Goal: Task Accomplishment & Management: Manage account settings

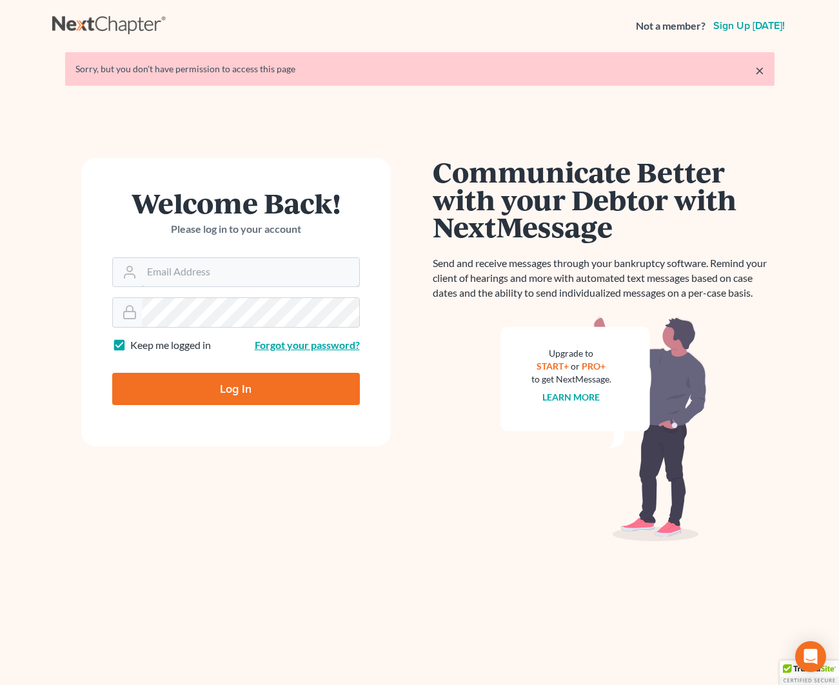
type input "kjm@dicksonlawfirm.com"
click at [287, 380] on input "Log In" at bounding box center [236, 389] width 248 height 32
type input "Thinking..."
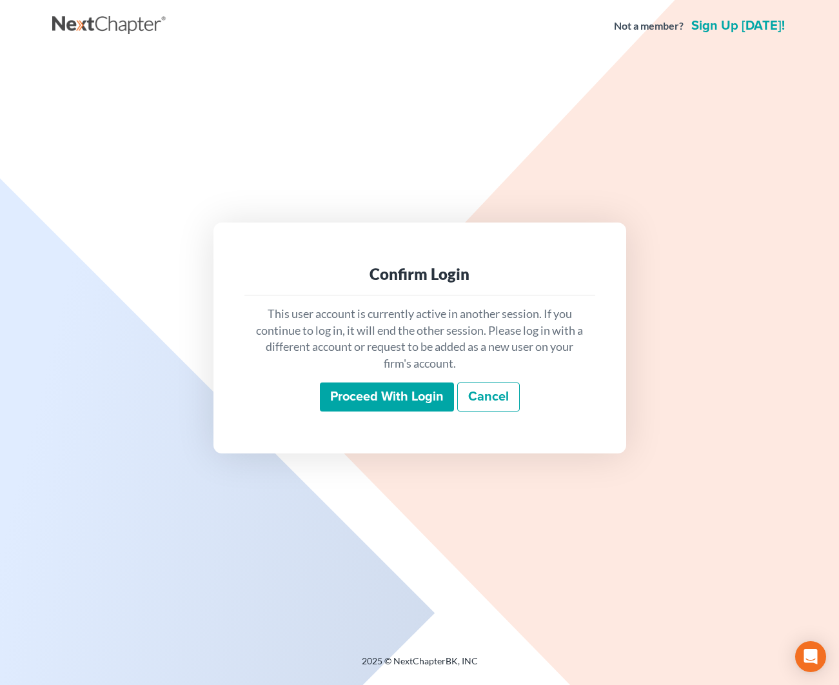
click at [397, 397] on input "Proceed with login" at bounding box center [387, 397] width 134 height 30
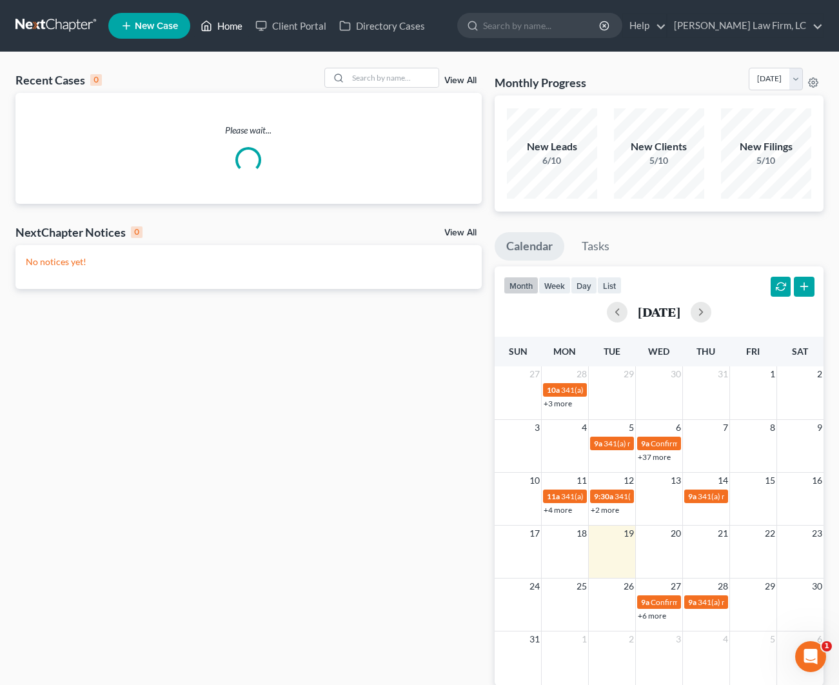
drag, startPoint x: 233, startPoint y: 31, endPoint x: 242, endPoint y: 33, distance: 9.2
click at [233, 31] on link "Home" at bounding box center [221, 25] width 55 height 23
click at [398, 77] on input "search" at bounding box center [393, 77] width 90 height 19
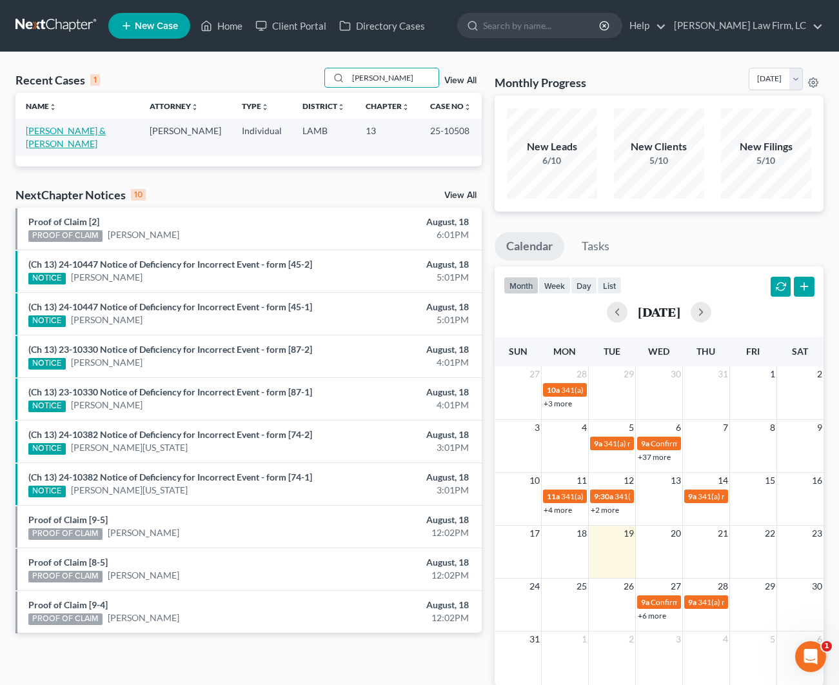
type input "[PERSON_NAME]"
click at [59, 129] on link "[PERSON_NAME] & [PERSON_NAME]" at bounding box center [66, 137] width 80 height 24
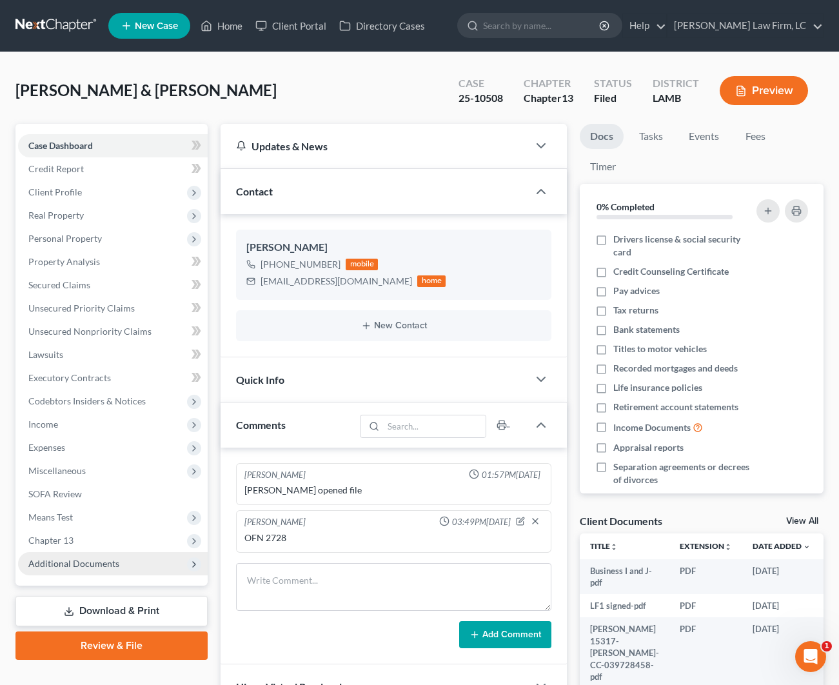
click at [103, 556] on span "Additional Documents" at bounding box center [113, 563] width 190 height 23
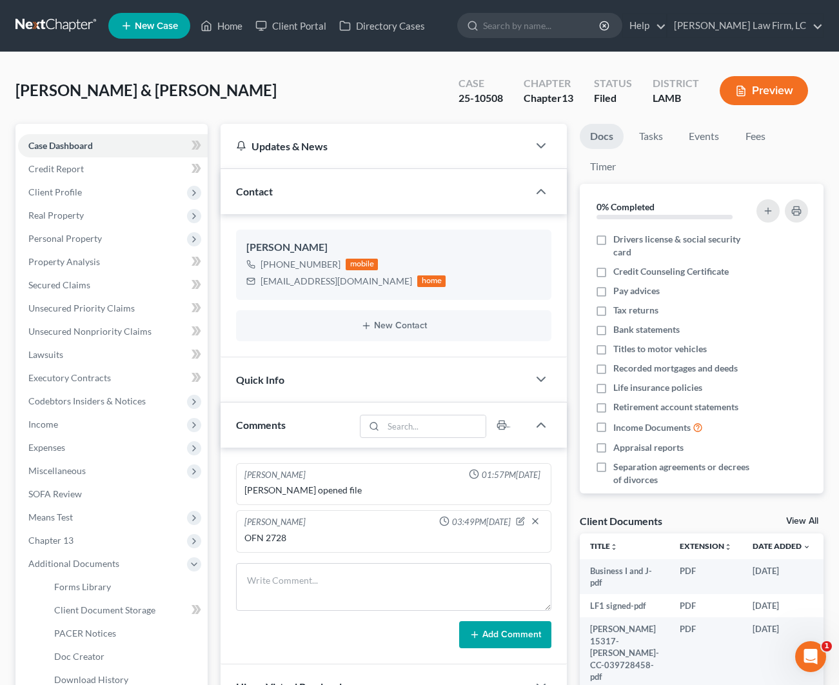
scroll to position [2, 0]
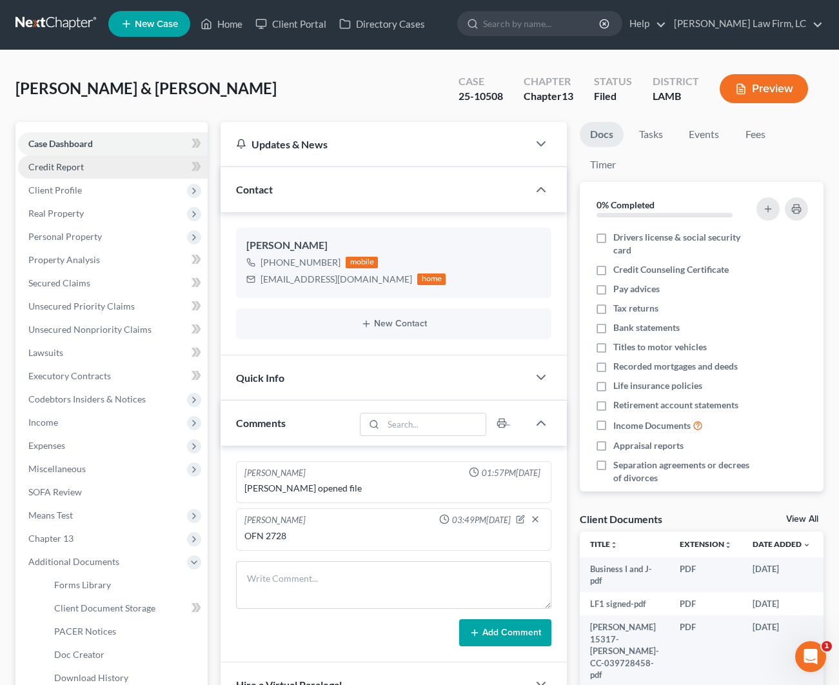
click at [53, 170] on span "Credit Report" at bounding box center [55, 166] width 55 height 11
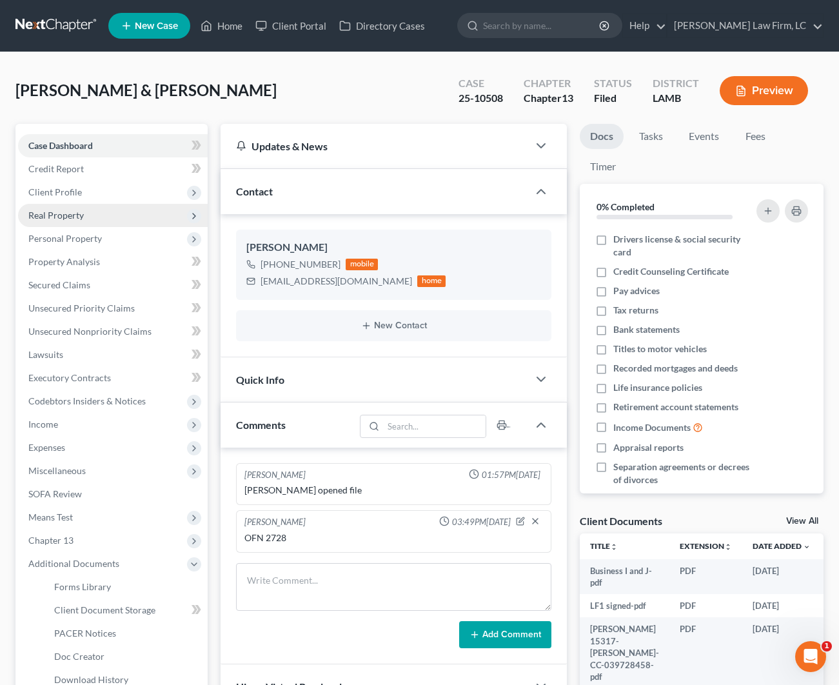
click at [59, 204] on span "Real Property" at bounding box center [113, 215] width 190 height 23
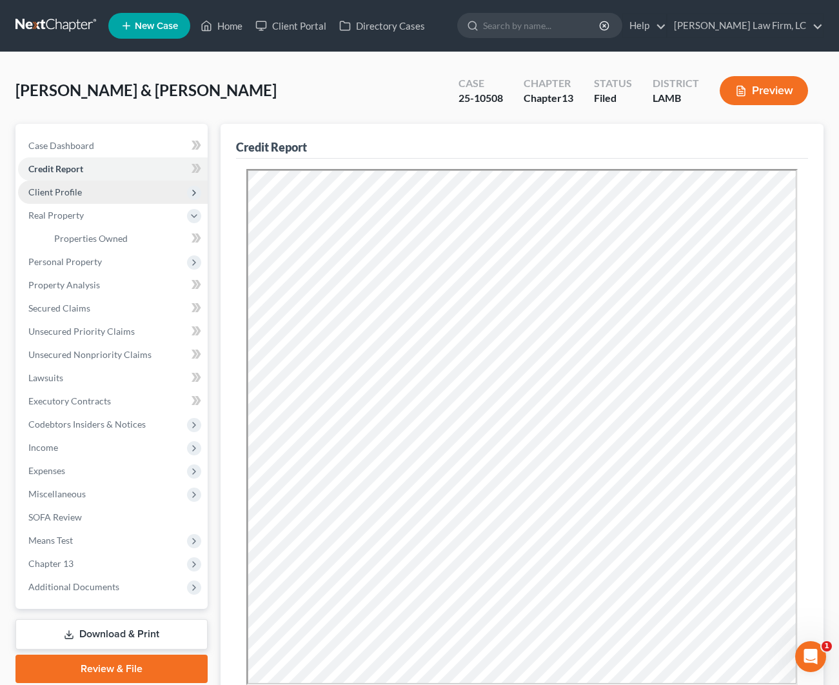
click at [57, 190] on span "Client Profile" at bounding box center [55, 191] width 54 height 11
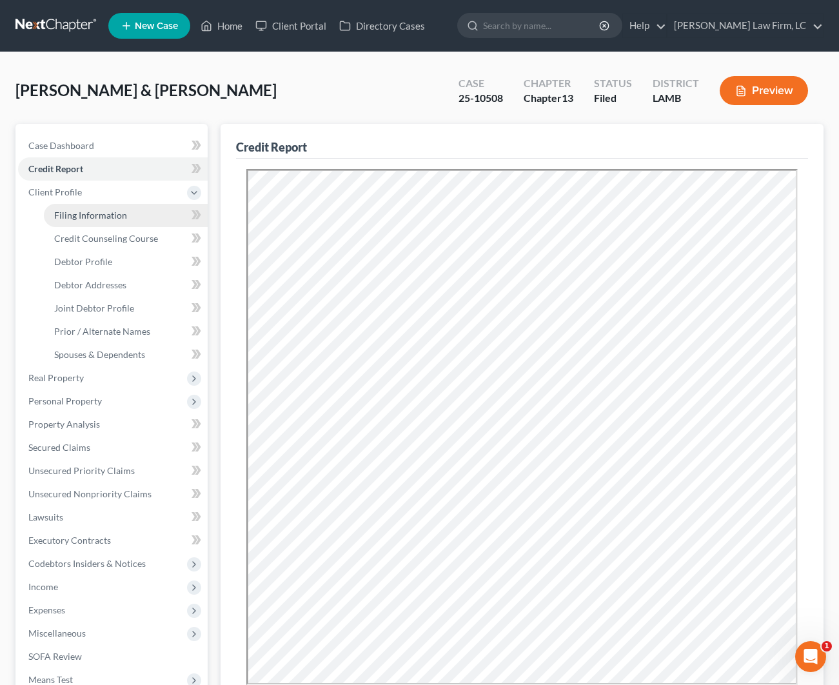
click at [88, 219] on span "Filing Information" at bounding box center [90, 215] width 73 height 11
select select "1"
select select "3"
select select "19"
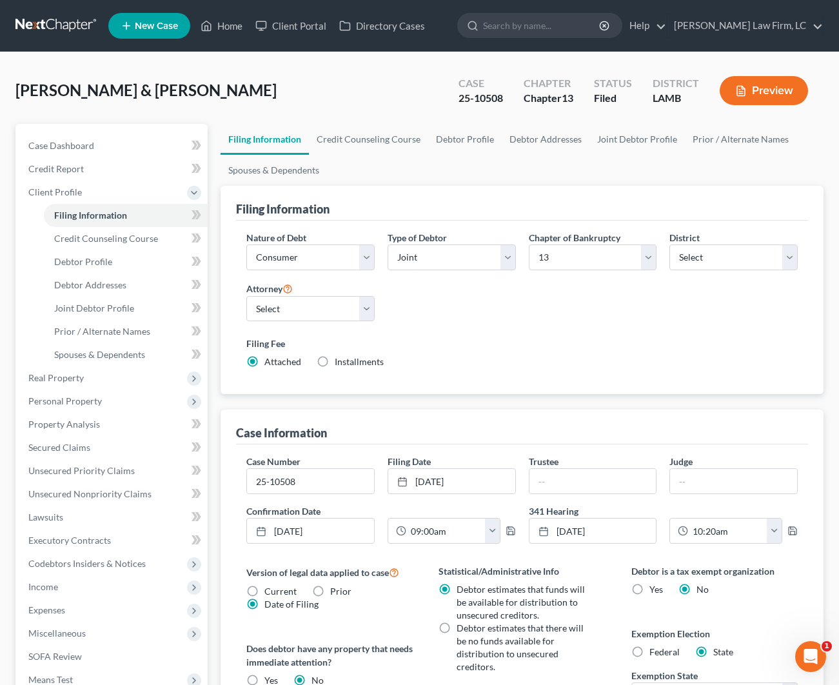
scroll to position [5, 0]
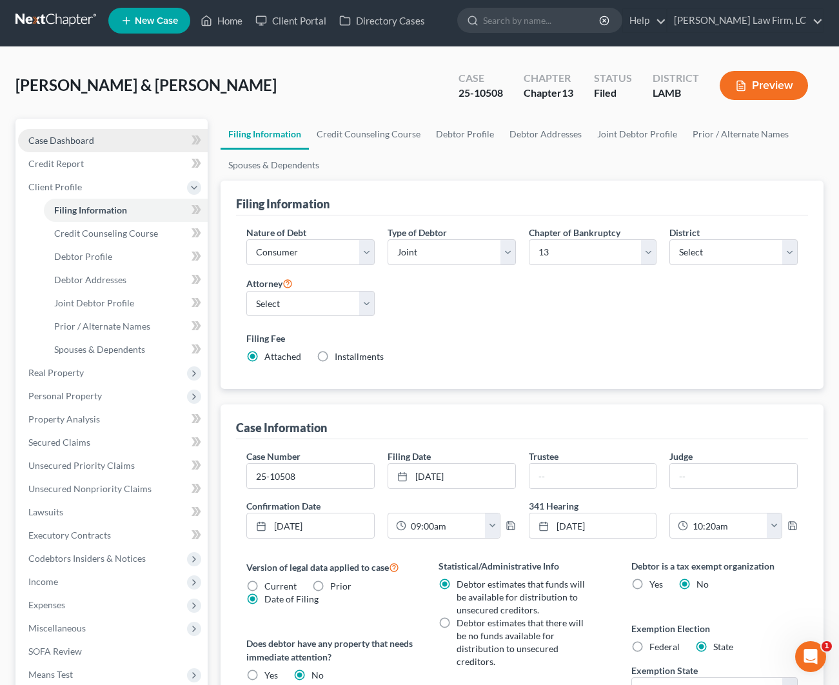
click at [101, 143] on link "Case Dashboard" at bounding box center [113, 140] width 190 height 23
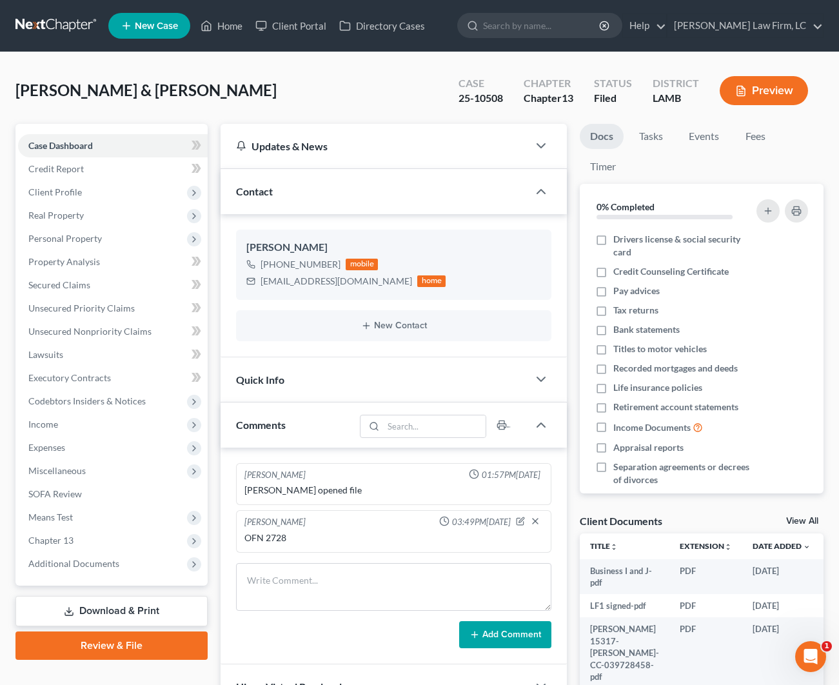
click at [794, 81] on button "Preview" at bounding box center [764, 90] width 88 height 29
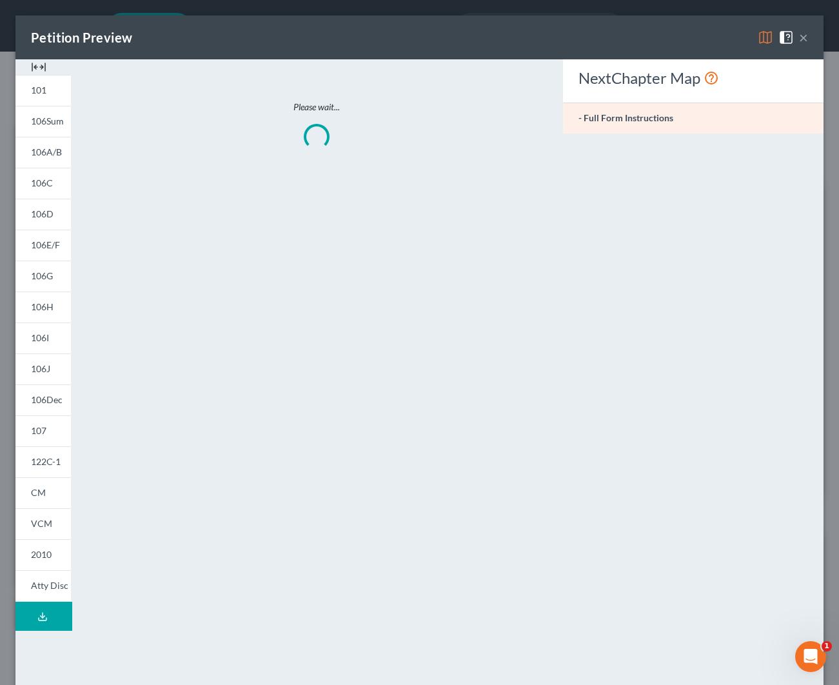
scroll to position [1, 0]
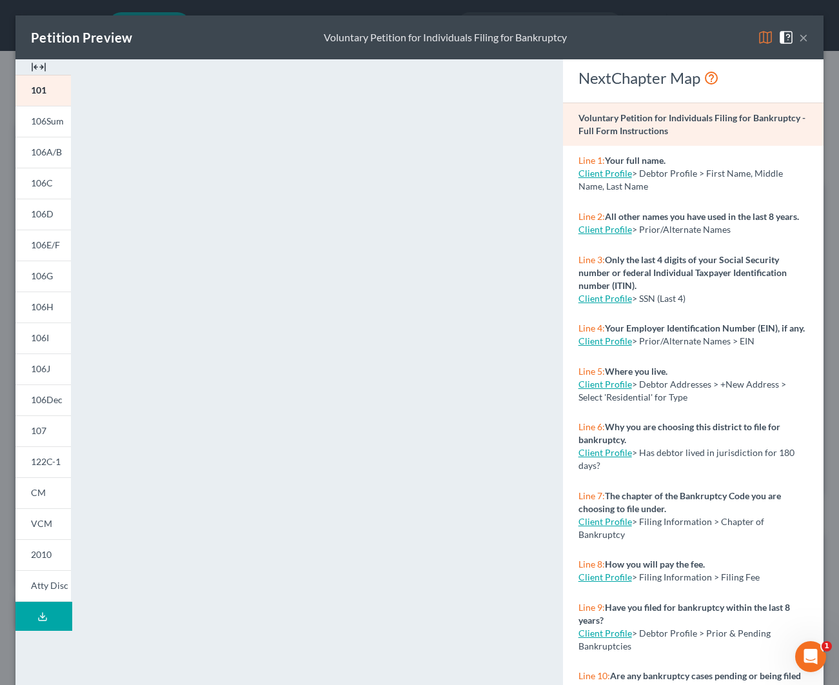
click at [41, 63] on img at bounding box center [38, 66] width 15 height 15
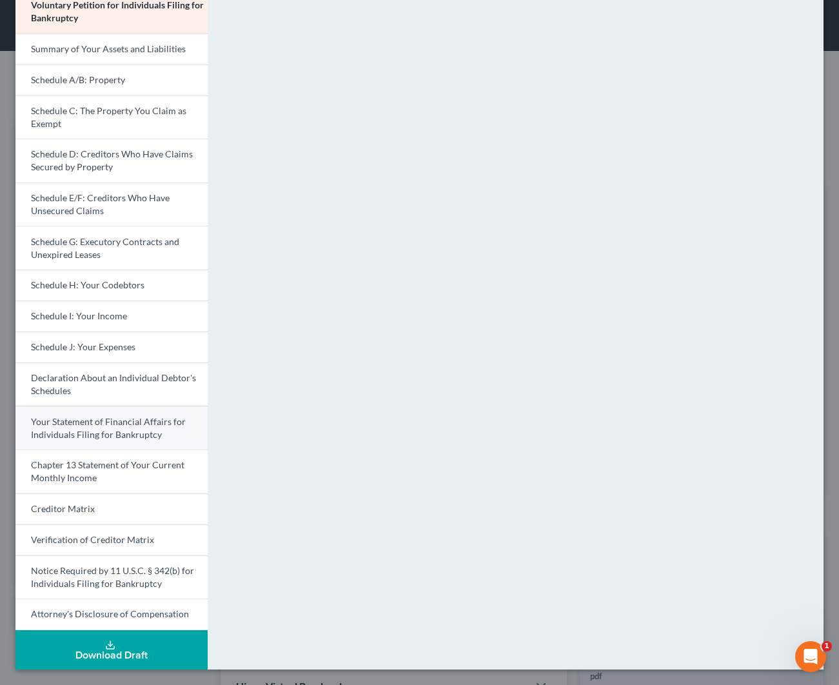
scroll to position [82, 0]
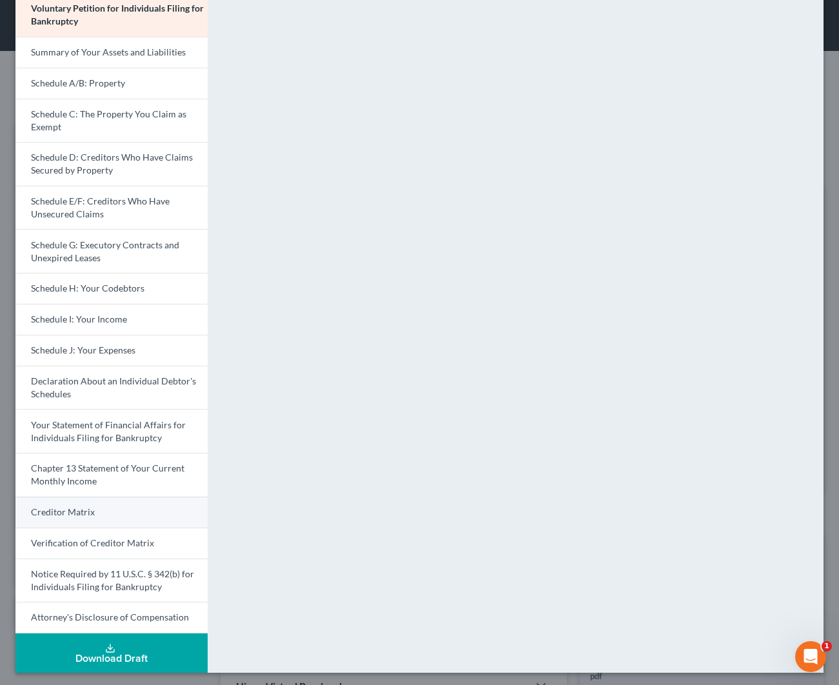
click at [123, 505] on link "Creditor Matrix" at bounding box center [111, 512] width 192 height 31
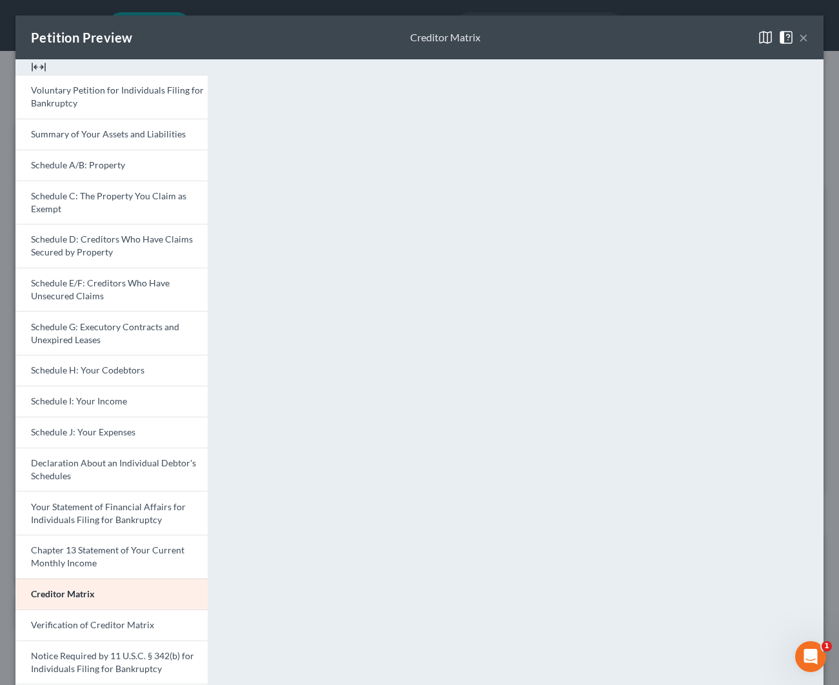
scroll to position [0, 0]
click at [808, 39] on div "Petition Preview Creditor Matrix ×" at bounding box center [419, 37] width 808 height 44
click at [805, 40] on button "×" at bounding box center [803, 37] width 9 height 15
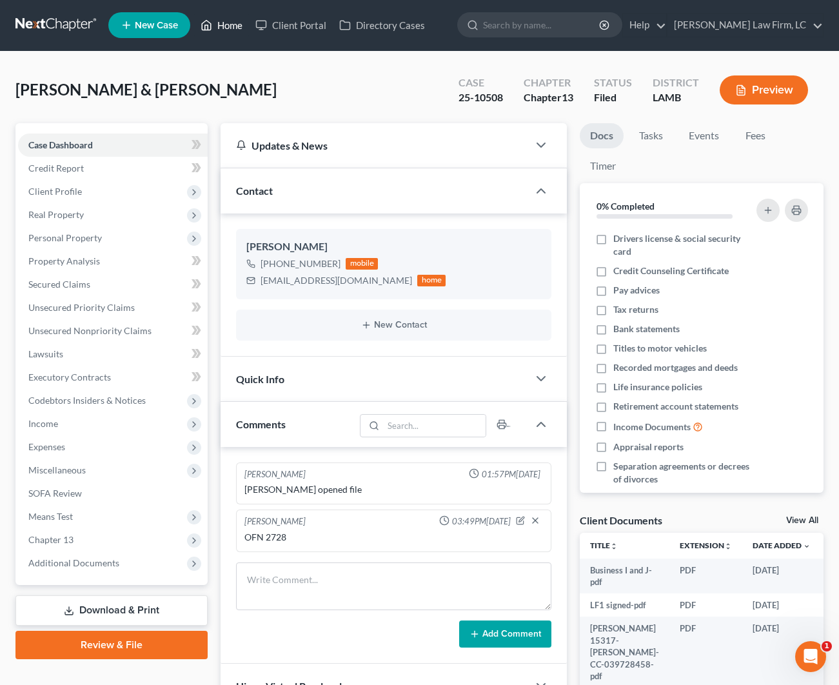
click at [227, 29] on link "Home" at bounding box center [221, 25] width 55 height 23
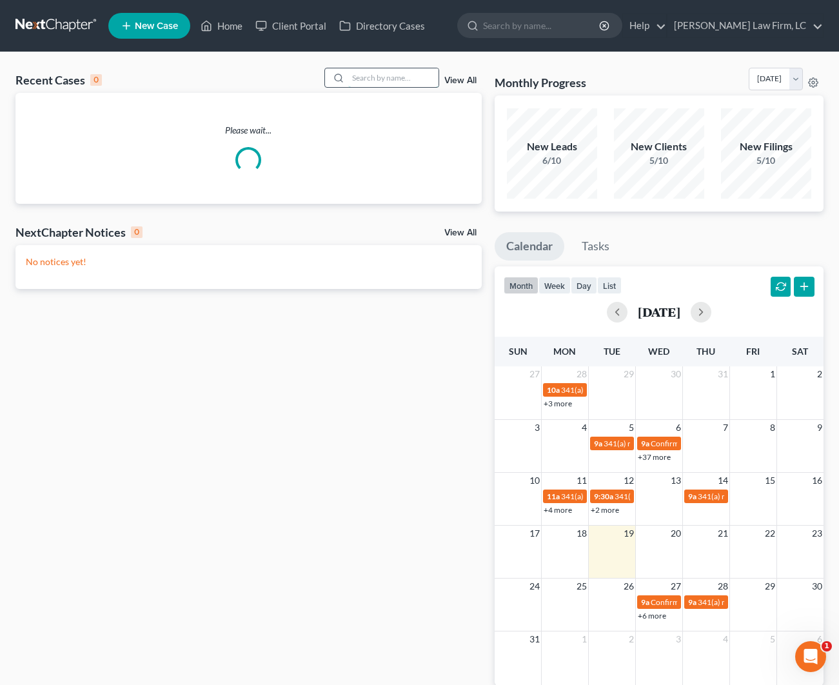
click at [376, 84] on input "search" at bounding box center [393, 77] width 90 height 19
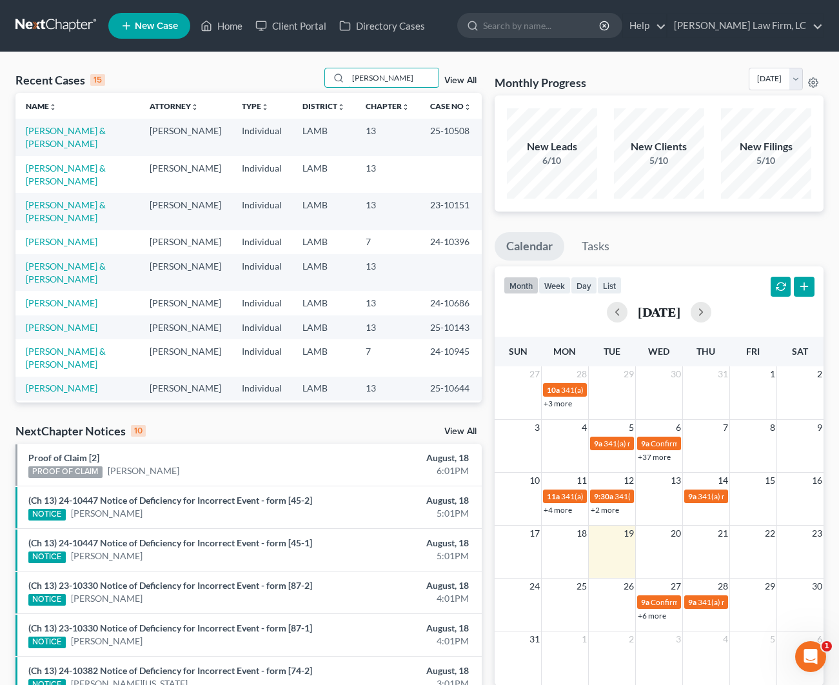
type input "[PERSON_NAME]"
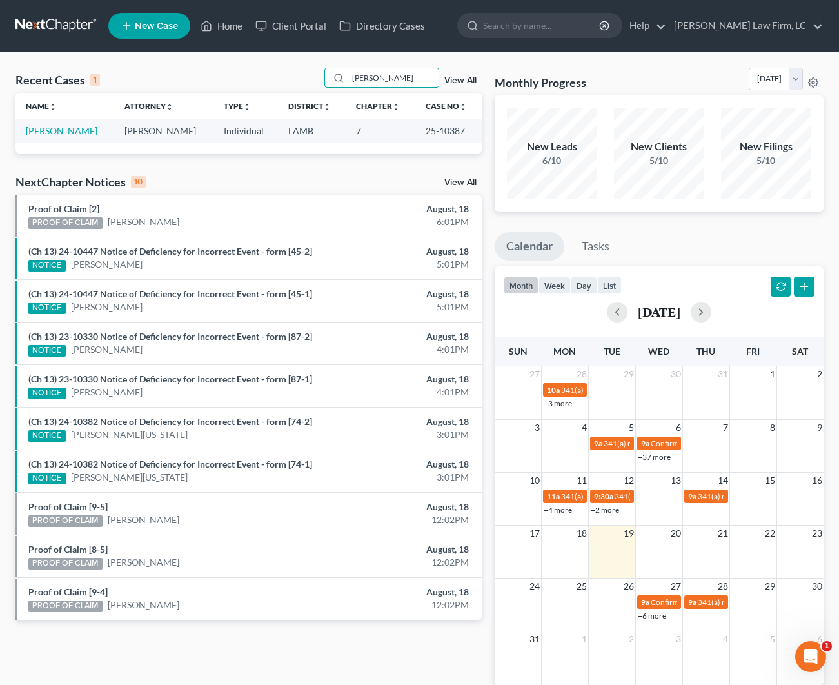
click at [67, 133] on link "[PERSON_NAME]" at bounding box center [62, 130] width 72 height 11
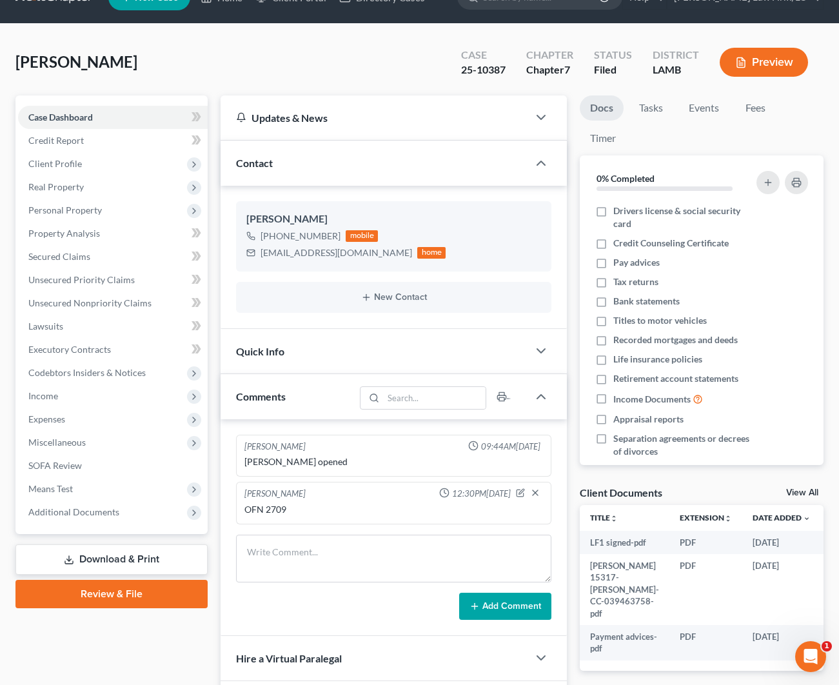
scroll to position [27, 0]
